Goal: Task Accomplishment & Management: Use online tool/utility

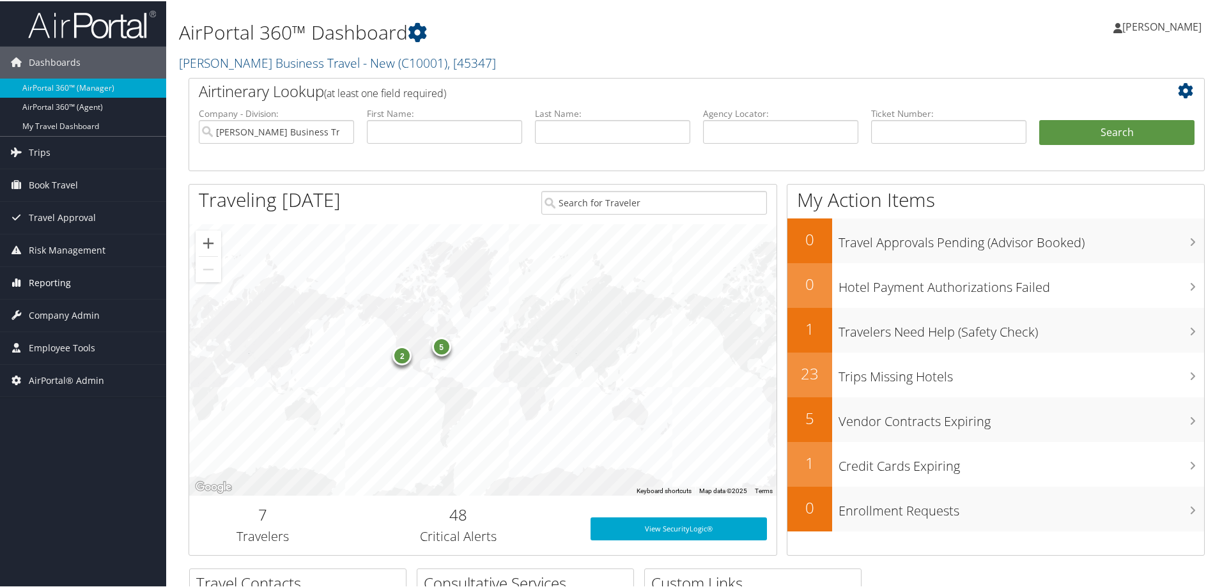
click at [50, 274] on span "Reporting" at bounding box center [50, 282] width 42 height 32
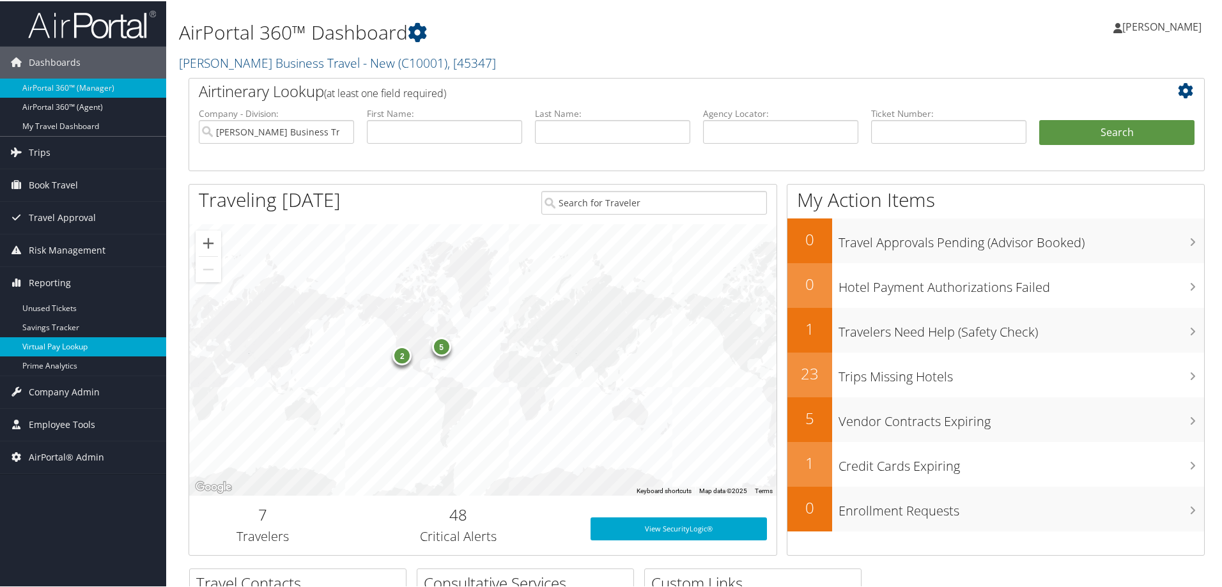
click at [55, 347] on link "Virtual Pay Lookup" at bounding box center [83, 345] width 166 height 19
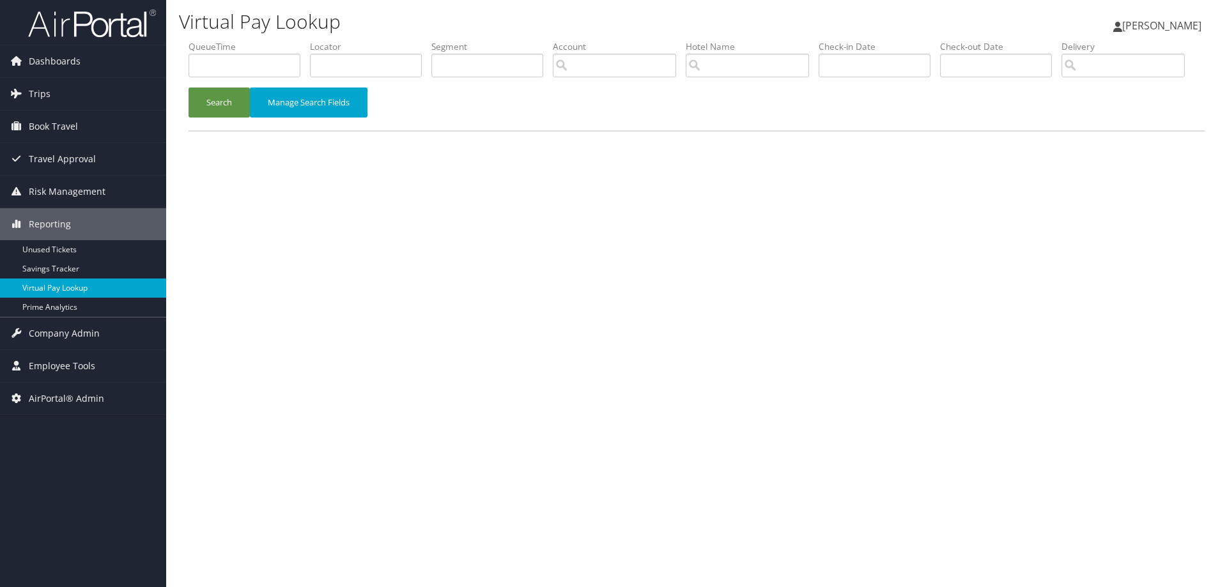
click at [82, 289] on link "Virtual Pay Lookup" at bounding box center [83, 288] width 166 height 19
click at [666, 63] on input "search" at bounding box center [614, 66] width 123 height 24
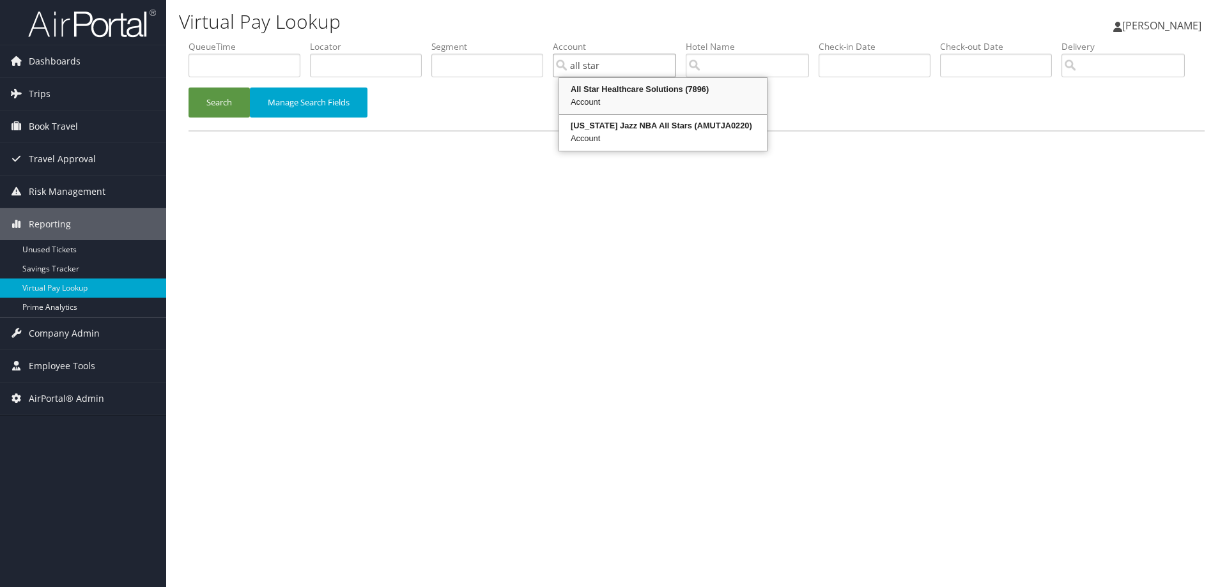
click at [631, 86] on div "All Star Healthcare Solutions (7896)" at bounding box center [663, 89] width 204 height 13
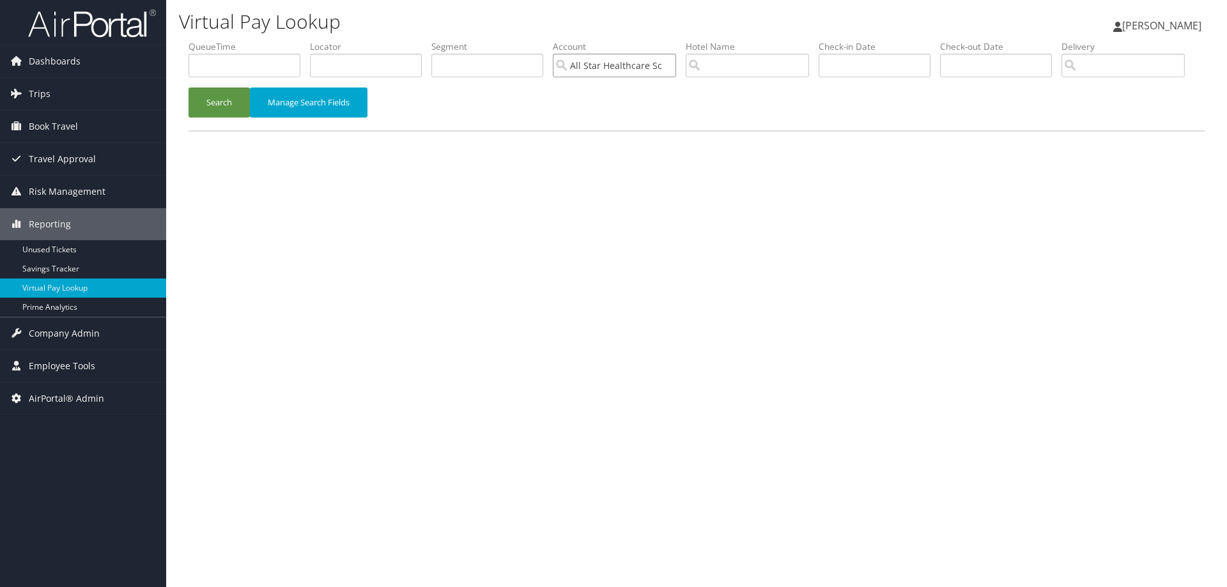
type input "All Star Healthcare Solutions"
click at [1002, 66] on input "text" at bounding box center [996, 66] width 112 height 24
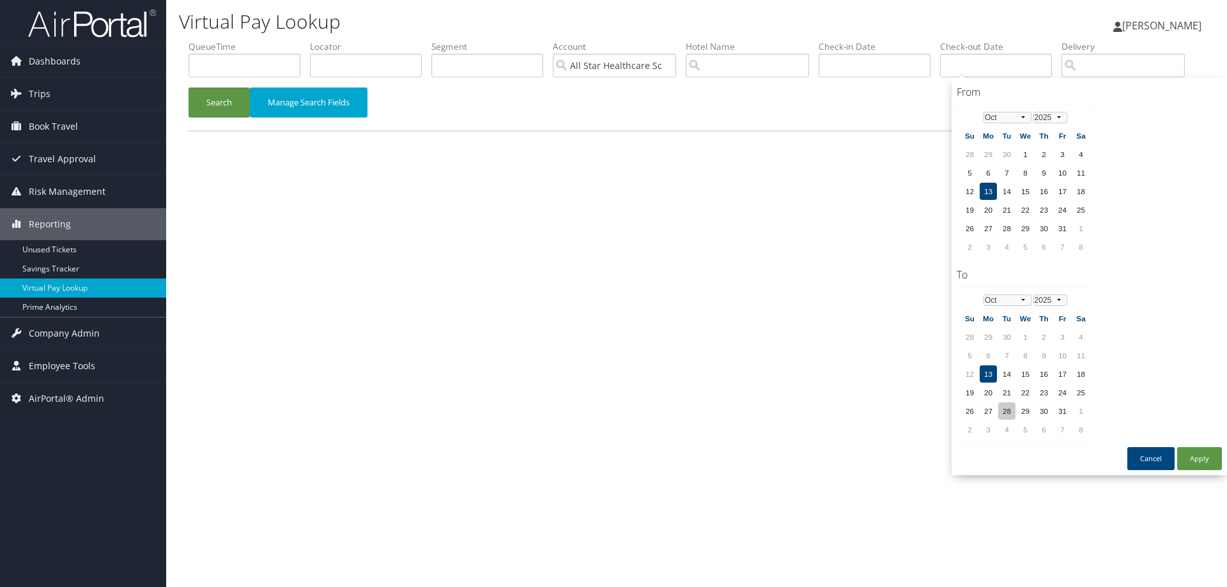
click at [1008, 415] on td "28" at bounding box center [1006, 411] width 17 height 17
click at [1011, 410] on td "28" at bounding box center [1006, 411] width 17 height 17
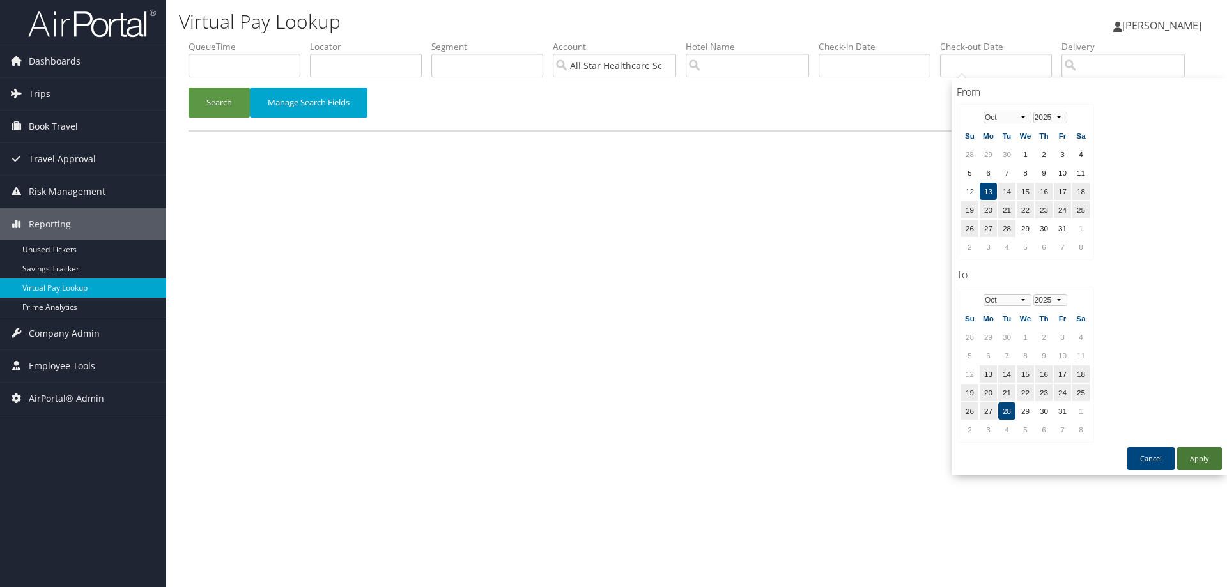
click at [1202, 457] on button "Apply" at bounding box center [1199, 458] width 45 height 23
type input "10/13/2025 - 10/28/2025"
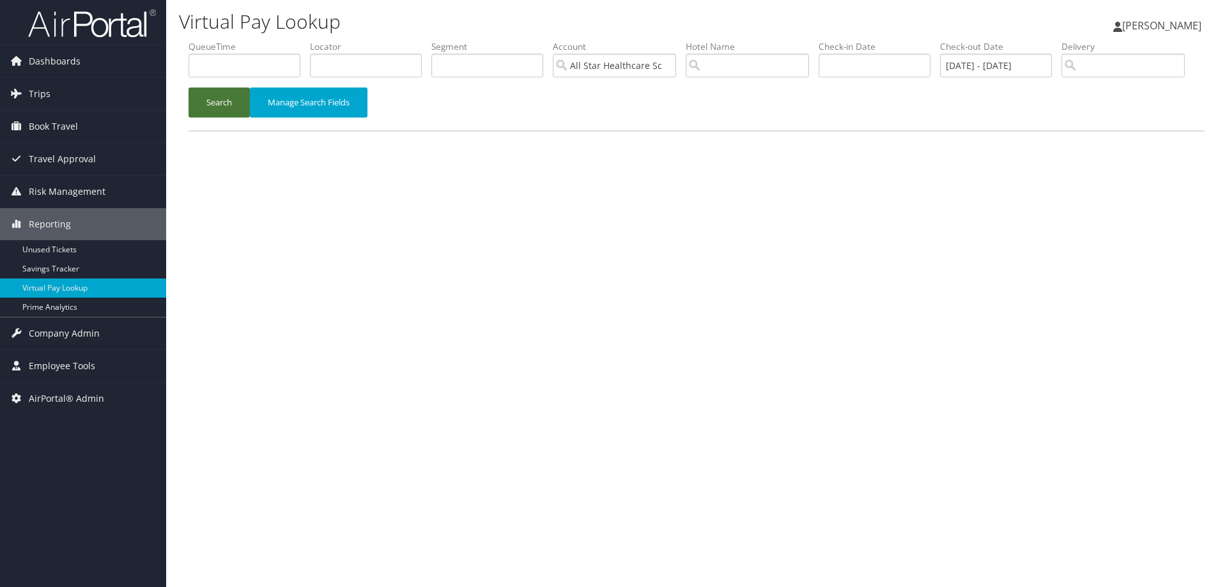
click at [224, 118] on button "Search" at bounding box center [219, 103] width 61 height 30
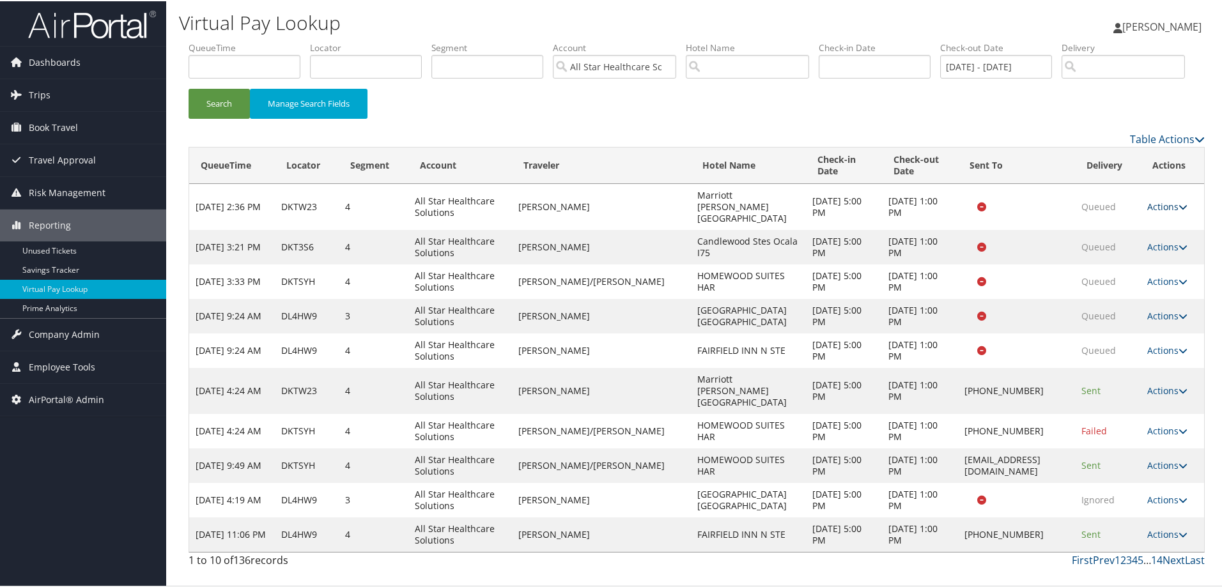
click at [1167, 212] on link "Actions" at bounding box center [1167, 205] width 40 height 12
click at [1168, 229] on link "Resend" at bounding box center [1171, 219] width 60 height 22
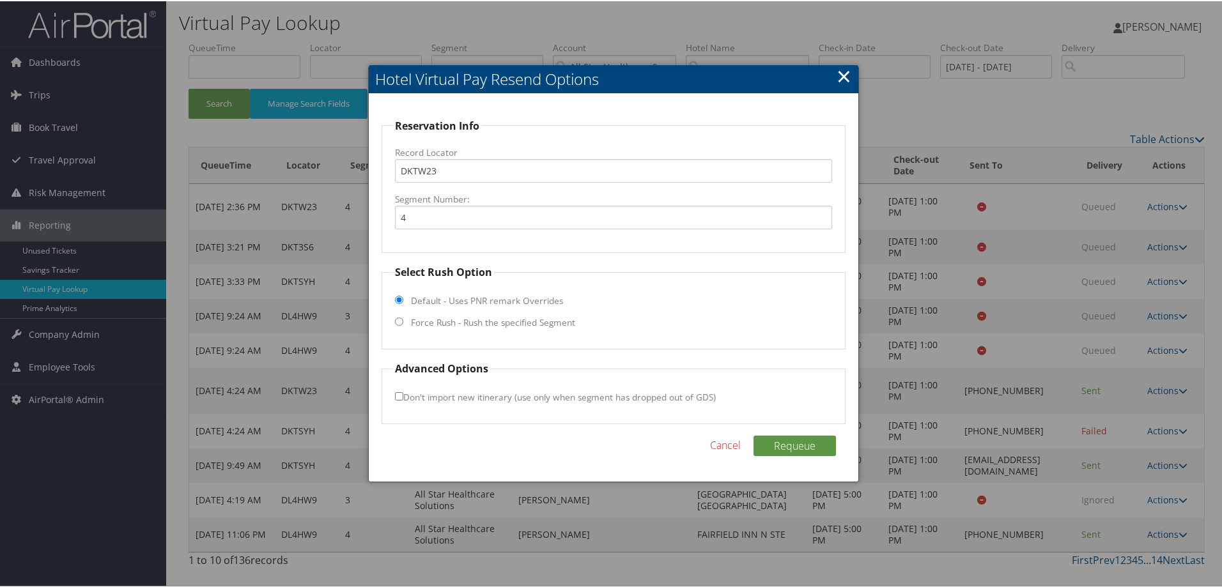
click at [401, 322] on input "Force Rush - Rush the specified Segment" at bounding box center [399, 320] width 8 height 8
radio input "true"
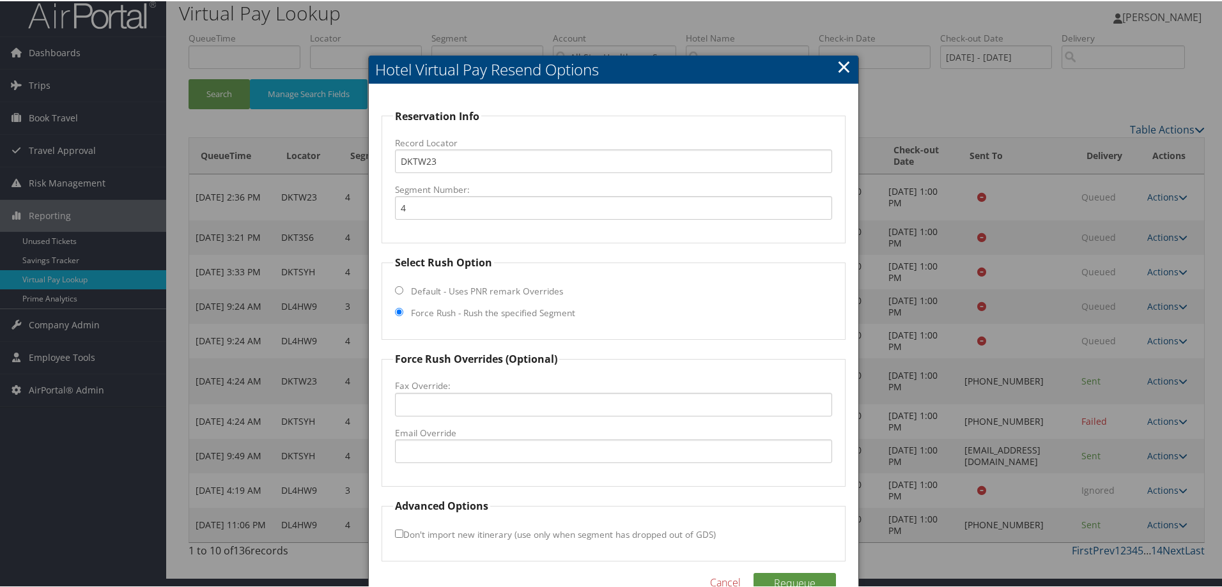
scroll to position [41, 0]
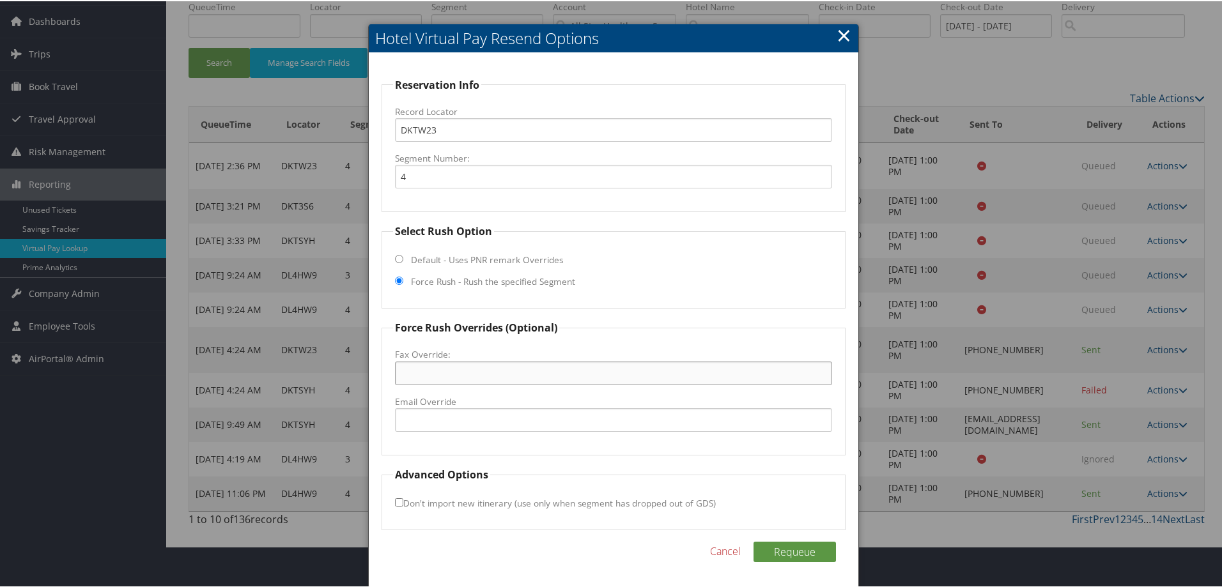
click at [429, 378] on input "Fax Override:" at bounding box center [613, 372] width 437 height 24
type input "000-000-0000"
drag, startPoint x: 468, startPoint y: 374, endPoint x: 377, endPoint y: 371, distance: 91.5
click at [377, 371] on div "Reservation Info Record Locator DKTW23 Segment Number: 4 Select Rush Option Def…" at bounding box center [614, 320] width 490 height 536
click at [433, 419] on input "Email Override" at bounding box center [613, 419] width 437 height 24
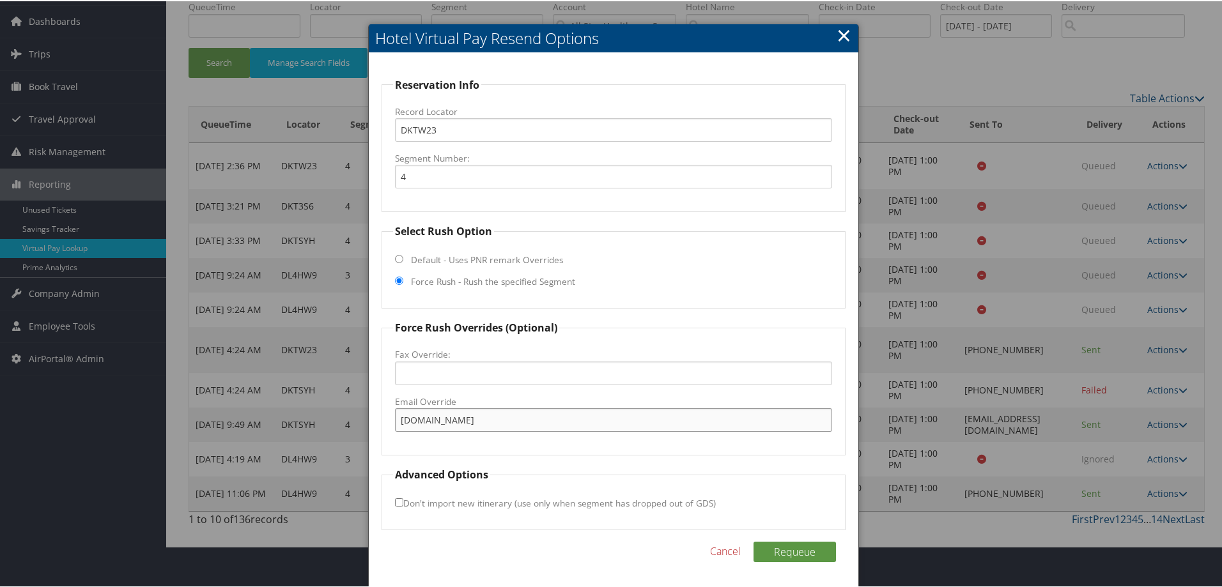
click at [459, 417] on input "andrea.brightcbtravel.com" at bounding box center [613, 419] width 437 height 24
click at [457, 417] on input "andrea.brightcbtravel.com" at bounding box center [613, 419] width 437 height 24
type input "andrea.bright@cbtravel.com"
click at [845, 38] on link "×" at bounding box center [844, 34] width 15 height 26
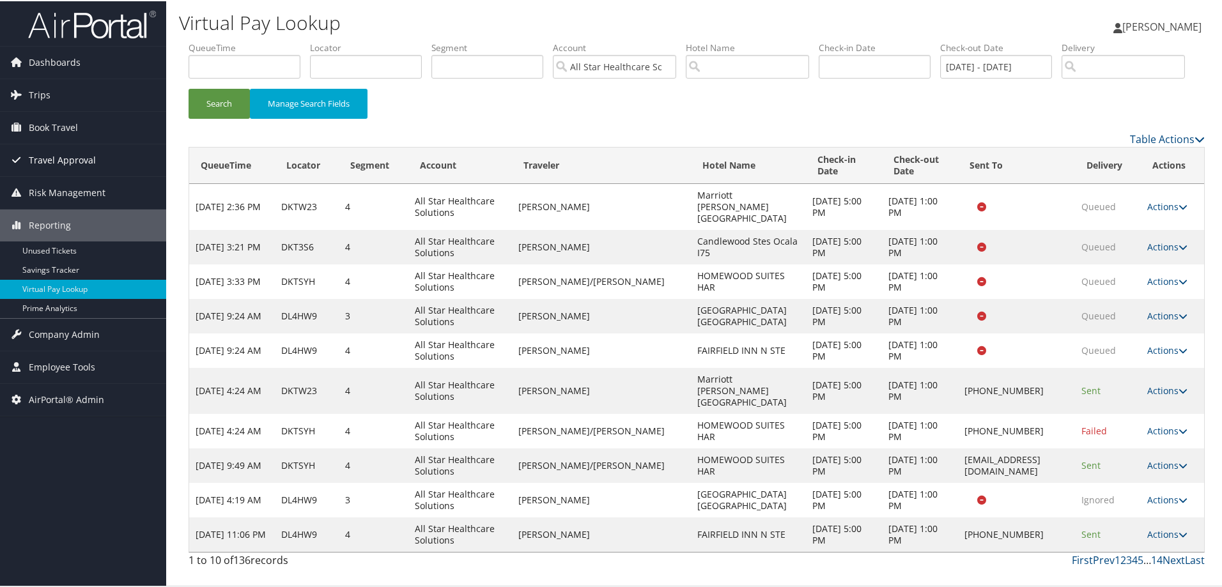
scroll to position [10, 0]
